Goal: Task Accomplishment & Management: Use online tool/utility

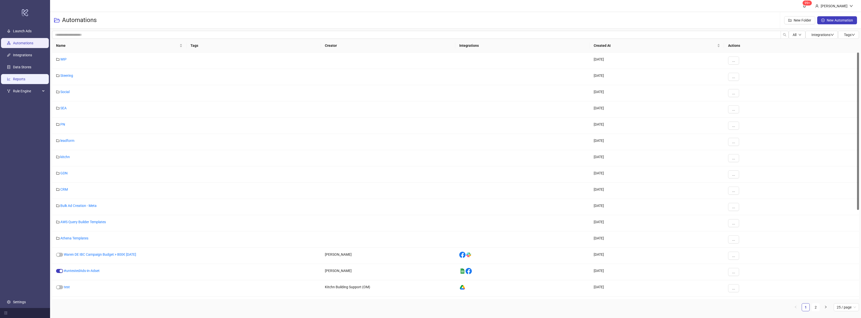
click at [18, 80] on link "Reports" at bounding box center [19, 79] width 12 height 4
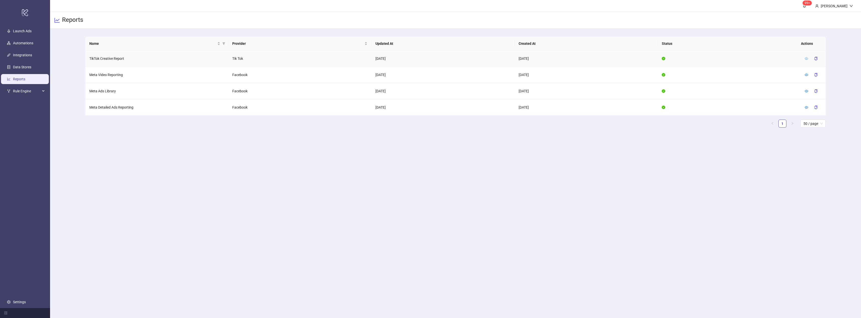
click at [806, 60] on icon "eye" at bounding box center [807, 59] width 4 height 4
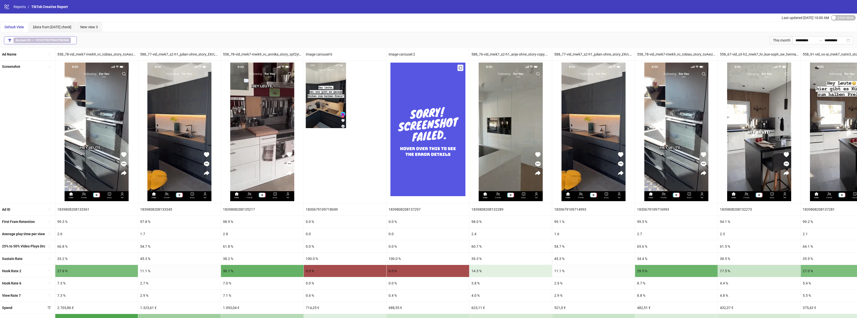
click at [33, 40] on span "Account ID == 7410779579943780368" at bounding box center [42, 41] width 57 height 6
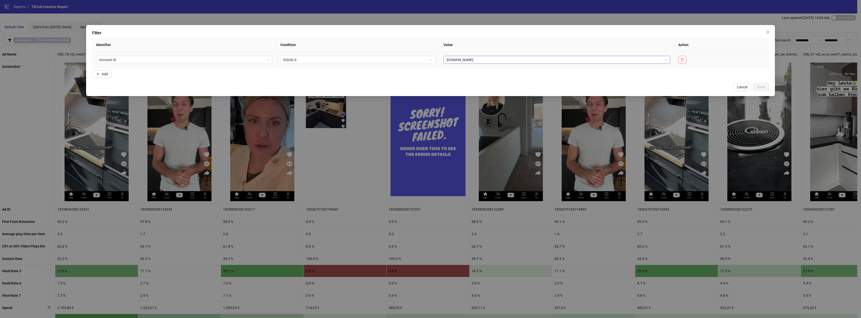
click at [450, 63] on div "[DOMAIN_NAME]" at bounding box center [557, 60] width 227 height 8
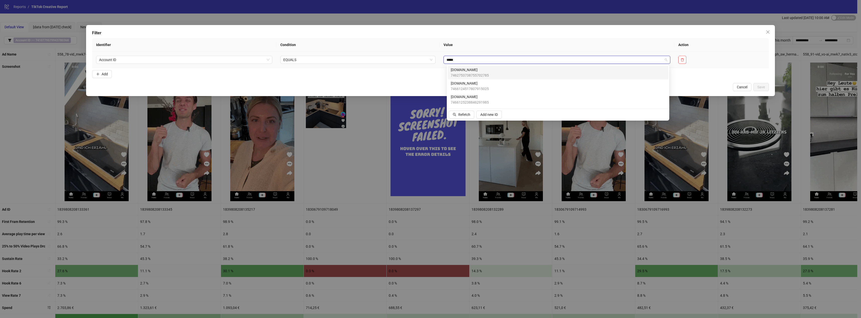
type input "******"
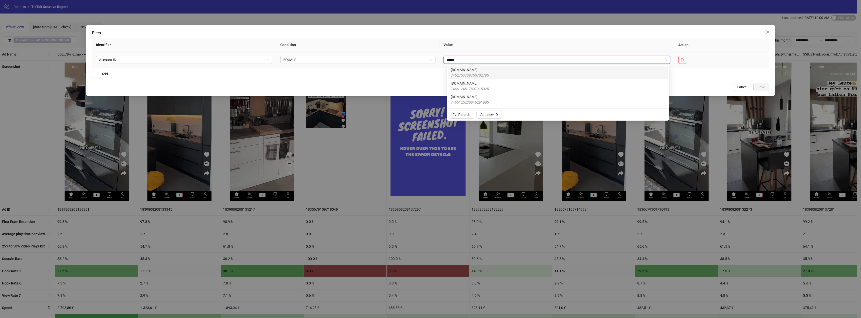
click at [474, 69] on span "[DOMAIN_NAME]" at bounding box center [470, 70] width 38 height 6
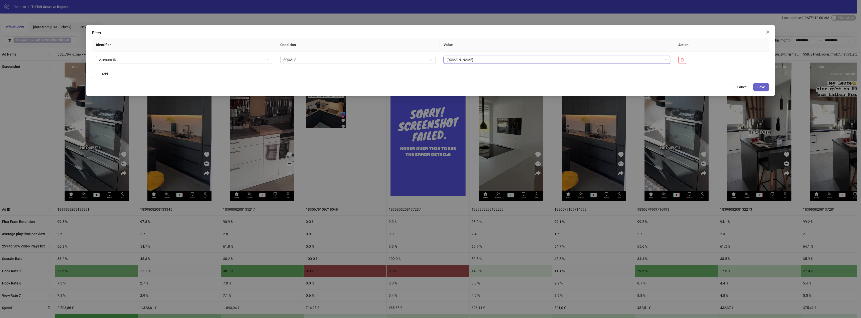
click at [765, 87] on button "Save" at bounding box center [762, 87] width 16 height 8
